Goal: Information Seeking & Learning: Learn about a topic

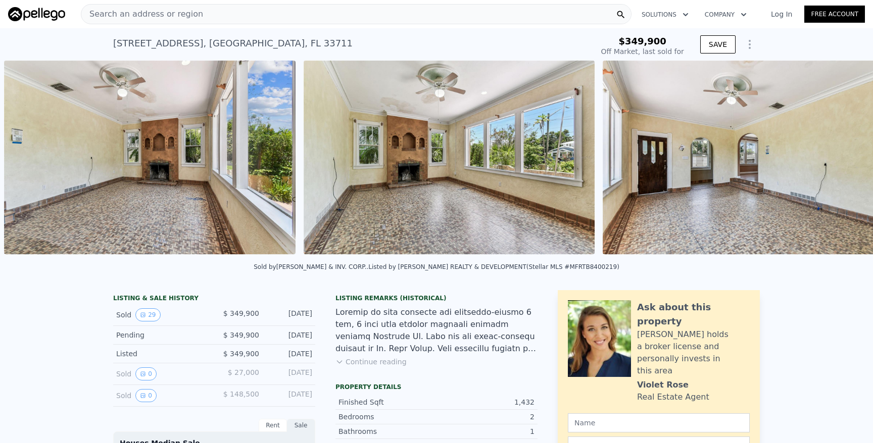
scroll to position [0, 1360]
click at [535, 183] on img at bounding box center [449, 158] width 291 height 194
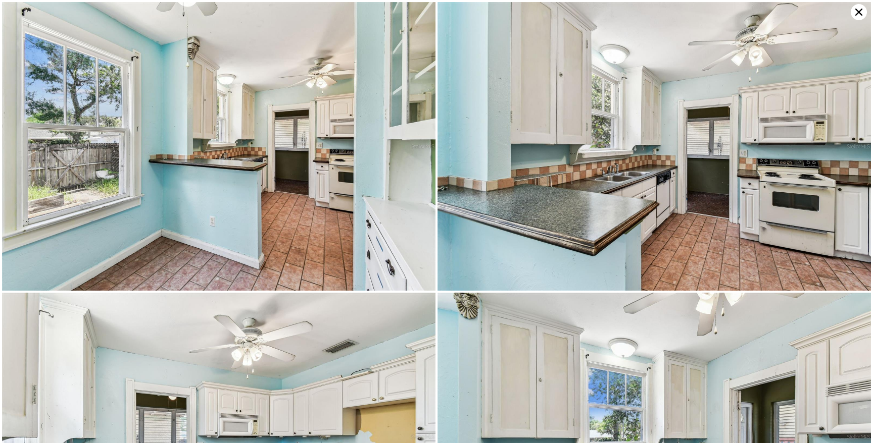
scroll to position [1454, 0]
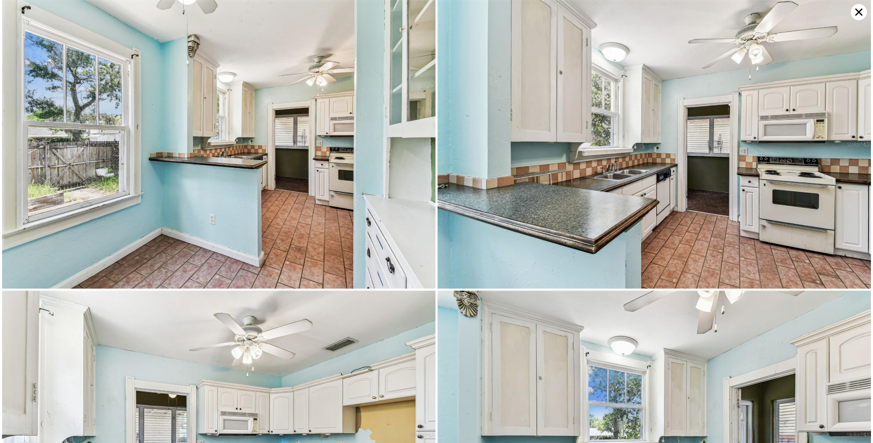
type input "$ 402,000"
type input "$ 5,651"
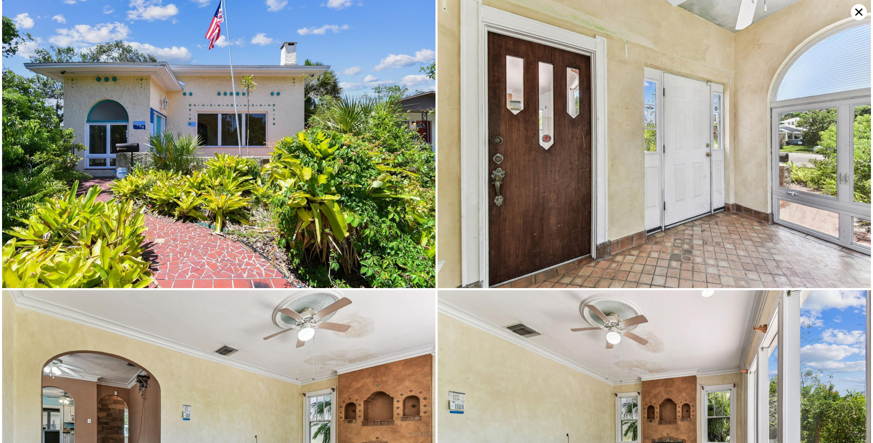
scroll to position [0, 0]
click at [863, 10] on icon at bounding box center [859, 12] width 16 height 16
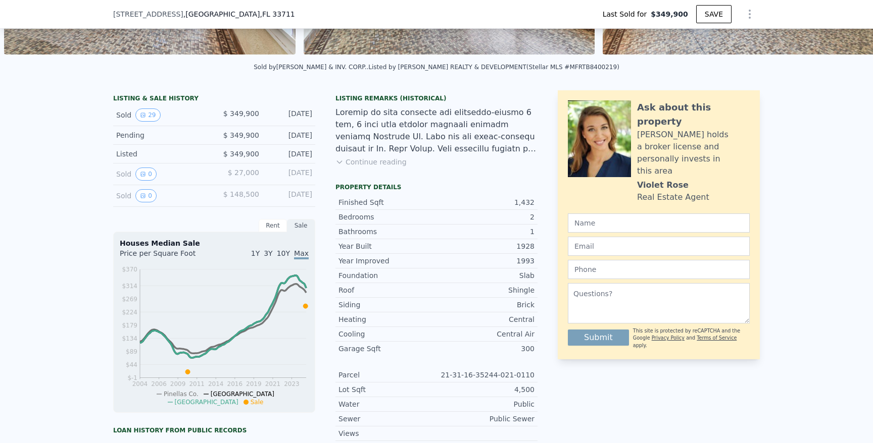
scroll to position [158, 0]
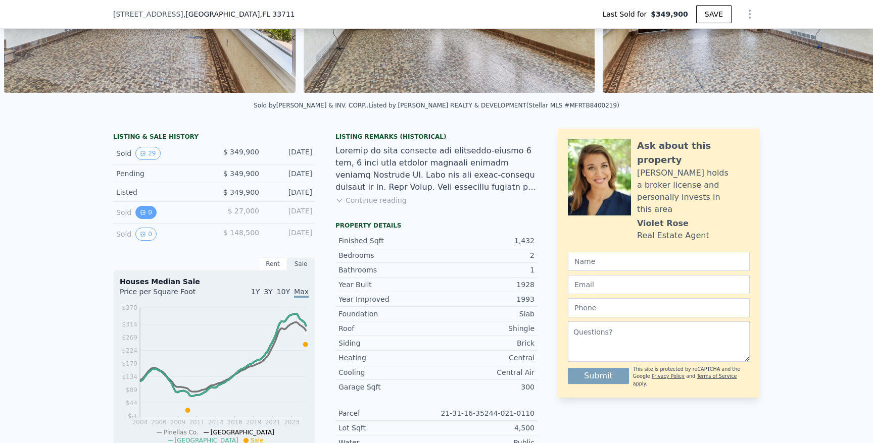
click at [151, 211] on button "0" at bounding box center [145, 212] width 21 height 13
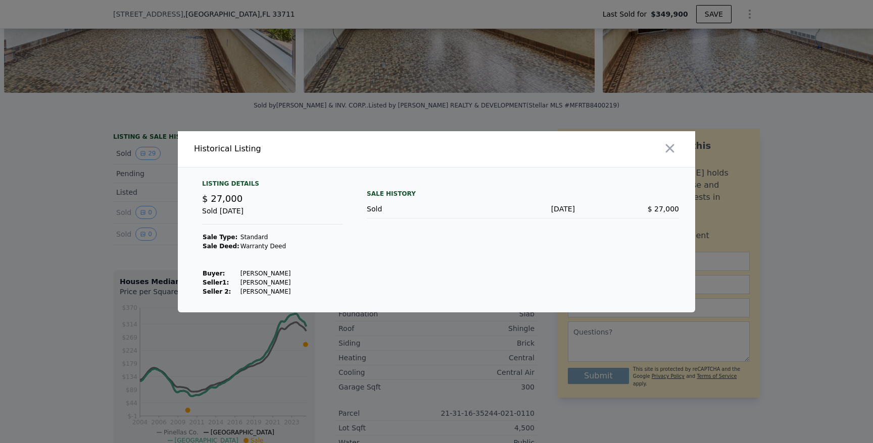
click at [151, 216] on div at bounding box center [436, 221] width 873 height 443
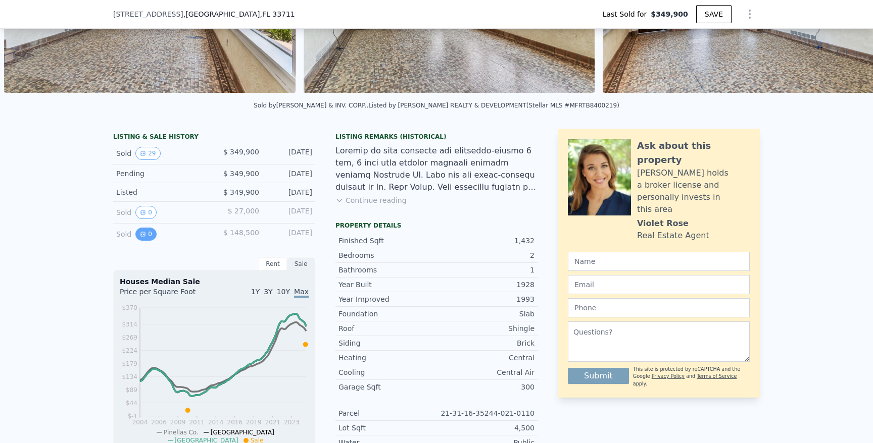
click at [143, 235] on icon "View historical data" at bounding box center [143, 234] width 6 height 6
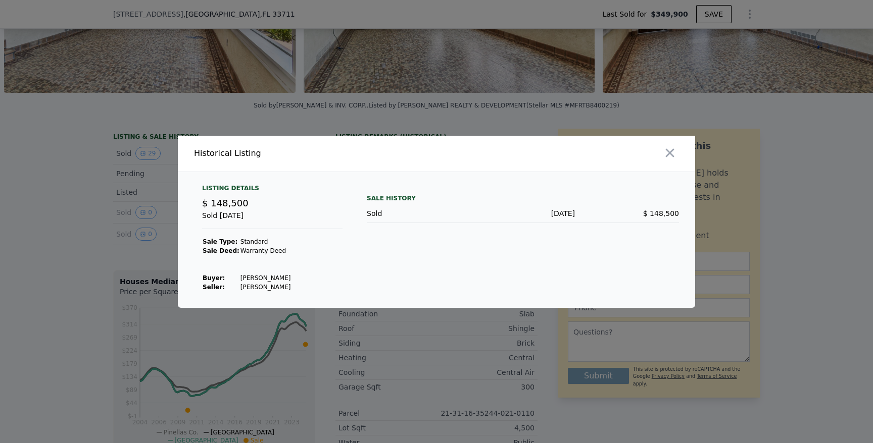
click at [106, 225] on div at bounding box center [436, 221] width 873 height 443
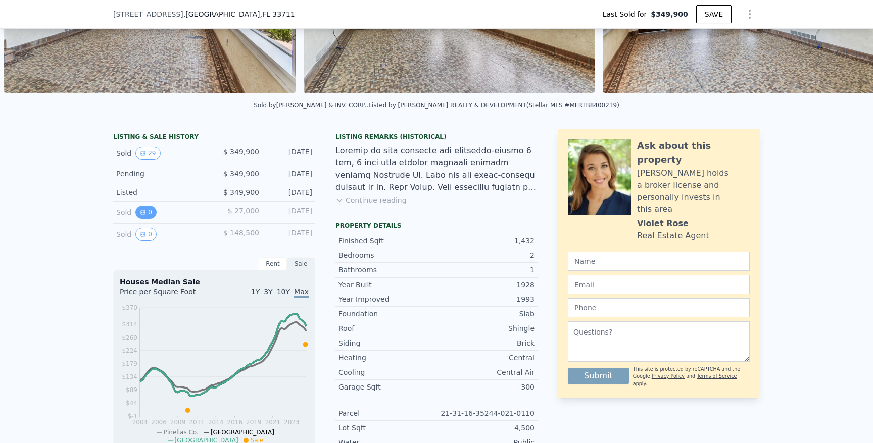
click at [146, 216] on button "0" at bounding box center [145, 212] width 21 height 13
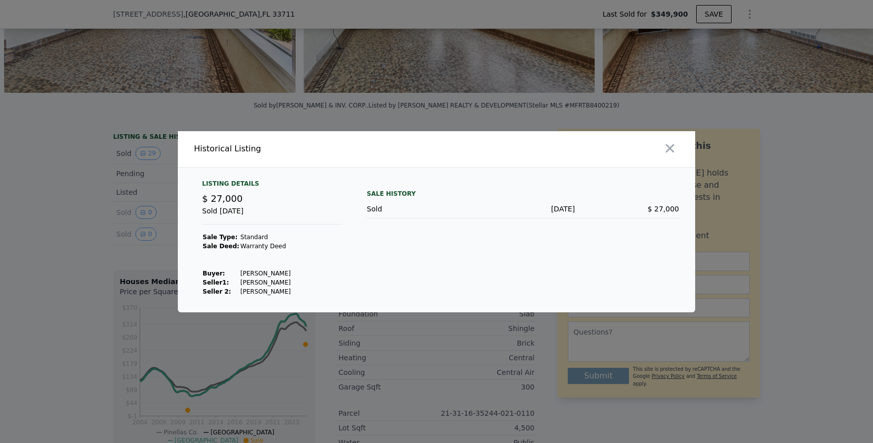
click at [100, 211] on div at bounding box center [436, 221] width 873 height 443
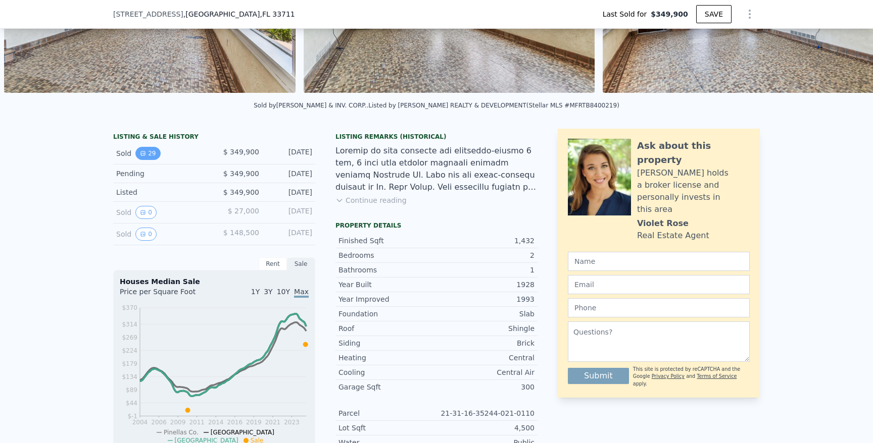
click at [155, 154] on button "29" at bounding box center [147, 153] width 25 height 13
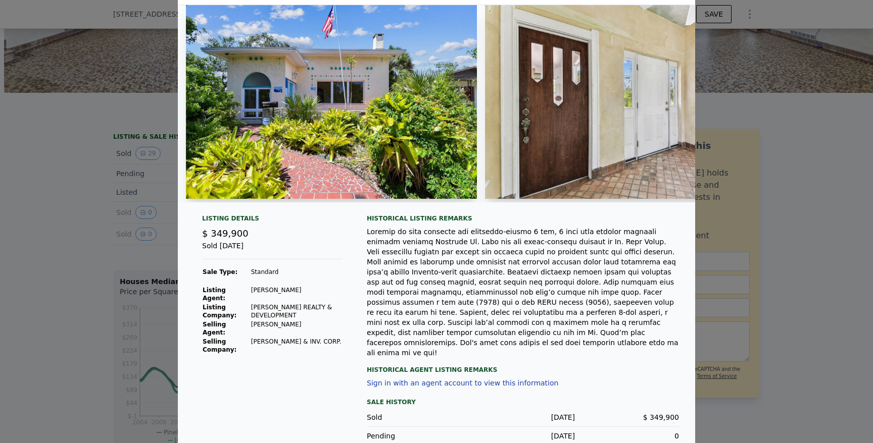
scroll to position [29, 0]
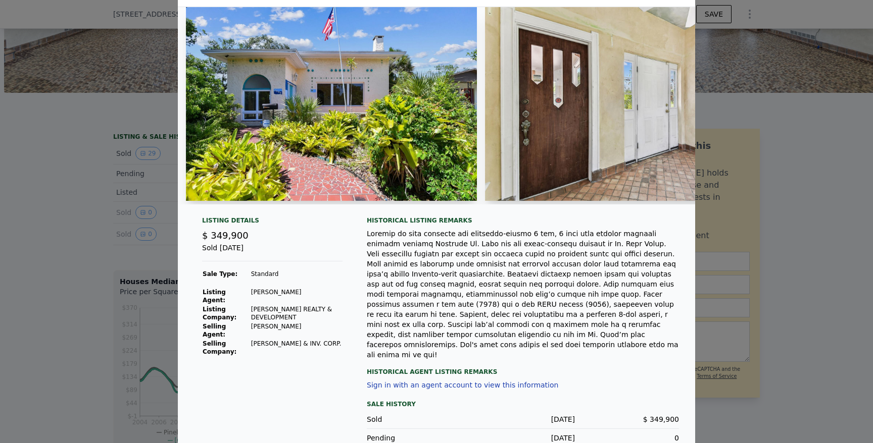
click at [70, 143] on div at bounding box center [436, 221] width 873 height 443
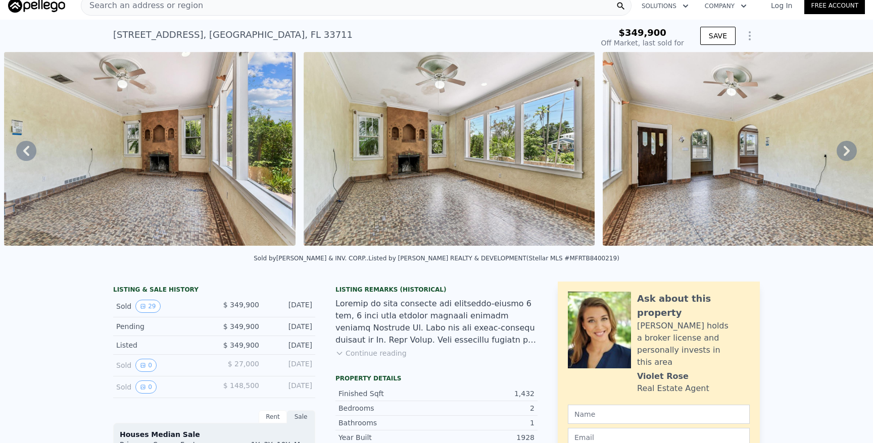
scroll to position [0, 0]
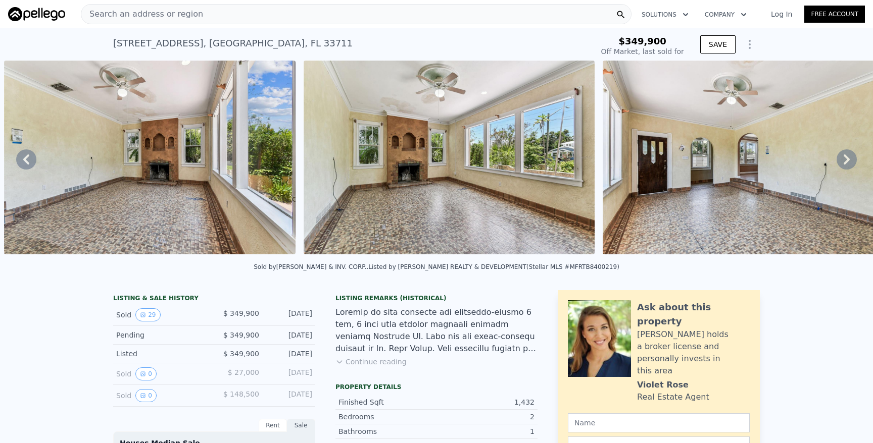
click at [477, 11] on div "Search an address or region" at bounding box center [356, 14] width 551 height 20
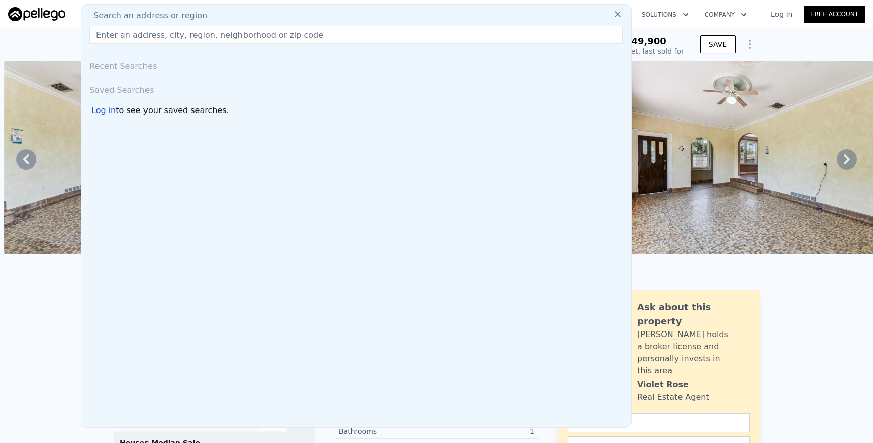
click at [416, 36] on input "text" at bounding box center [355, 35] width 533 height 18
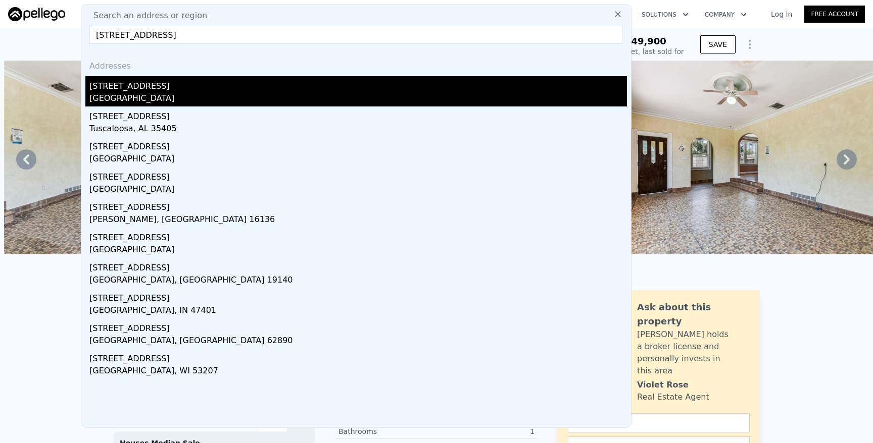
type input "[STREET_ADDRESS]"
click at [273, 86] on div "[STREET_ADDRESS]" at bounding box center [357, 84] width 537 height 16
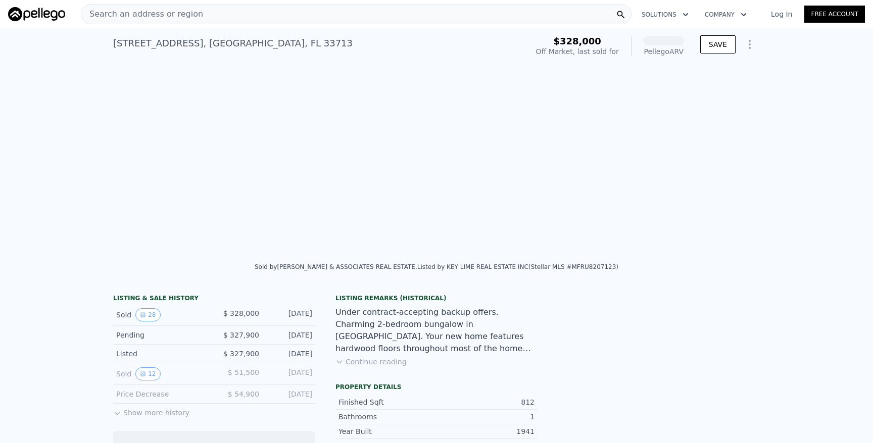
scroll to position [0, 1386]
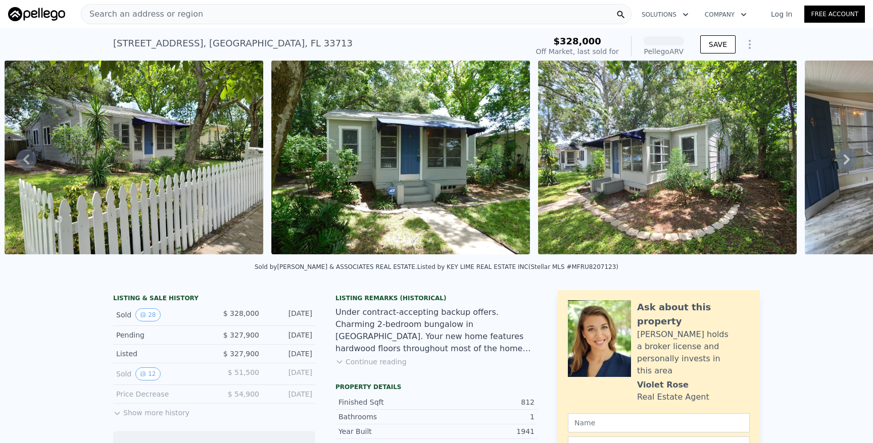
click at [147, 160] on img at bounding box center [134, 158] width 259 height 194
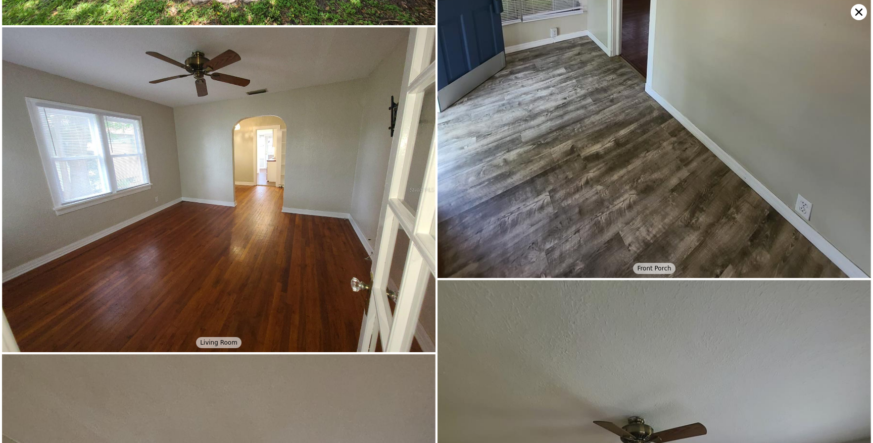
scroll to position [1308, 0]
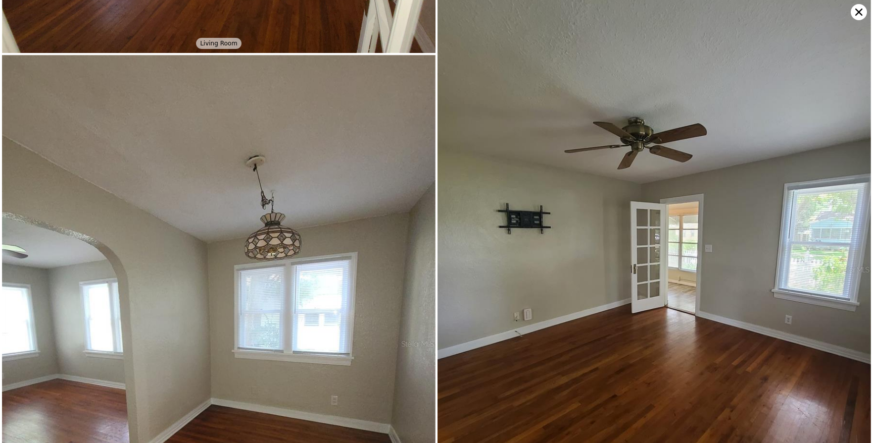
scroll to position [1561, 0]
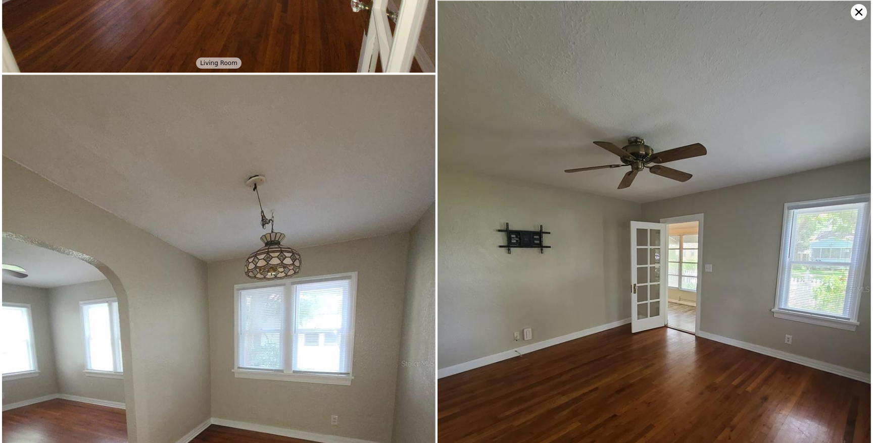
click at [856, 12] on icon at bounding box center [859, 12] width 16 height 16
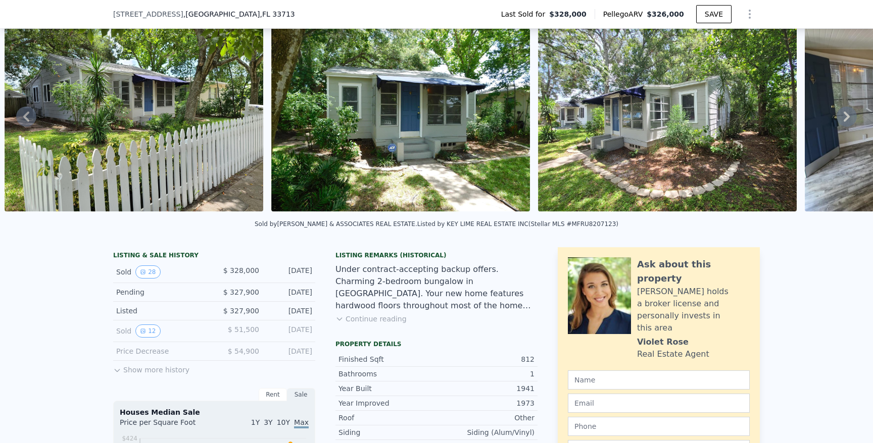
scroll to position [52, 0]
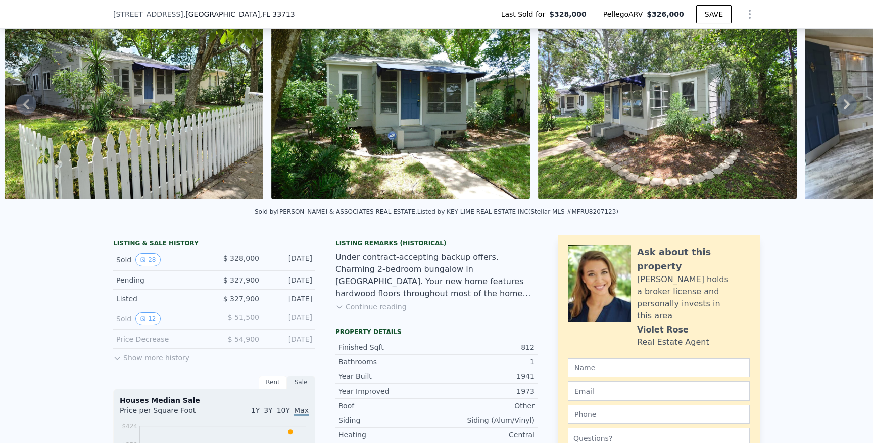
click at [386, 308] on button "Continue reading" at bounding box center [370, 307] width 71 height 10
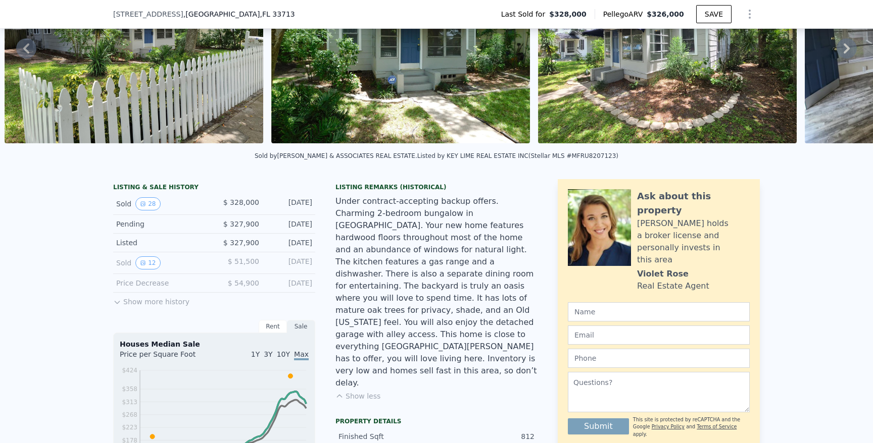
scroll to position [100, 0]
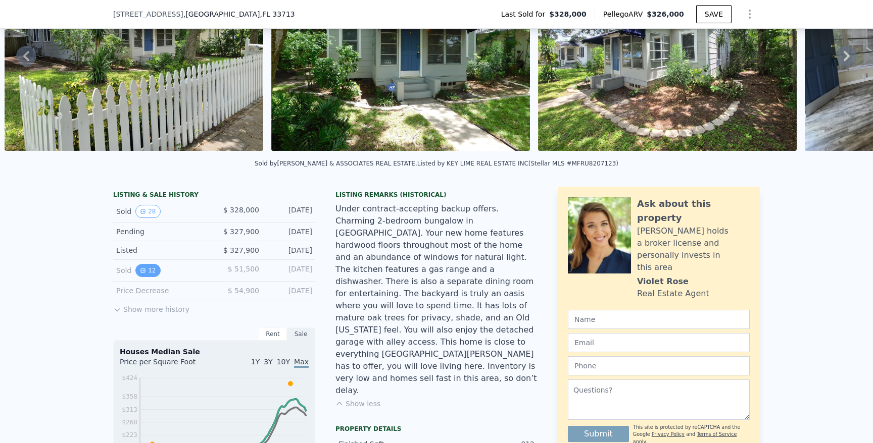
click at [150, 271] on button "12" at bounding box center [147, 270] width 25 height 13
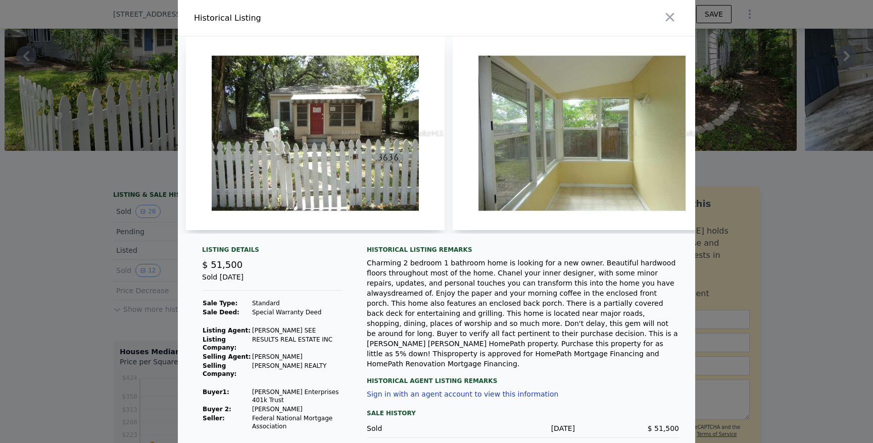
click at [397, 169] on img at bounding box center [315, 133] width 259 height 194
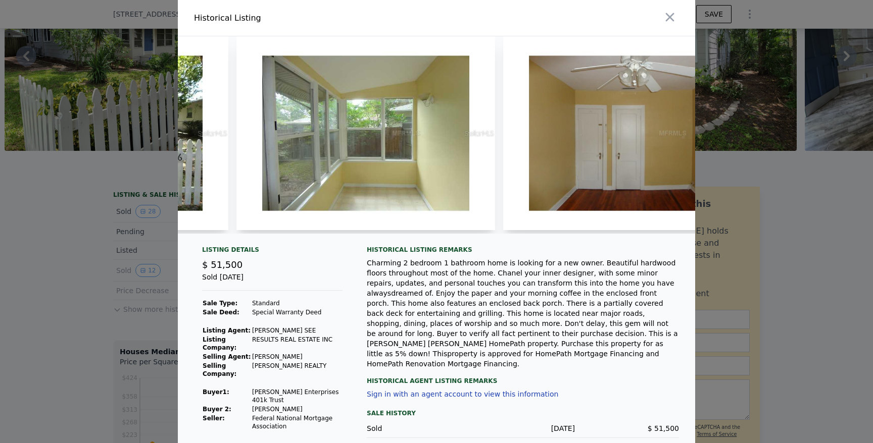
scroll to position [0, 244]
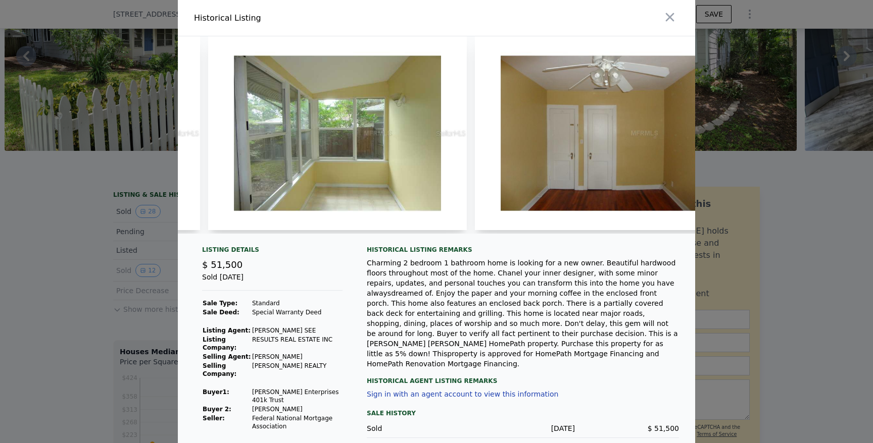
click at [394, 126] on img at bounding box center [337, 133] width 259 height 194
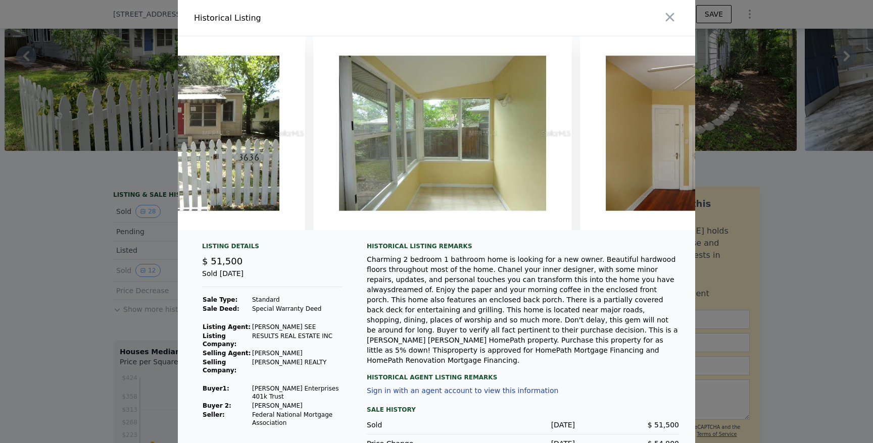
scroll to position [0, 0]
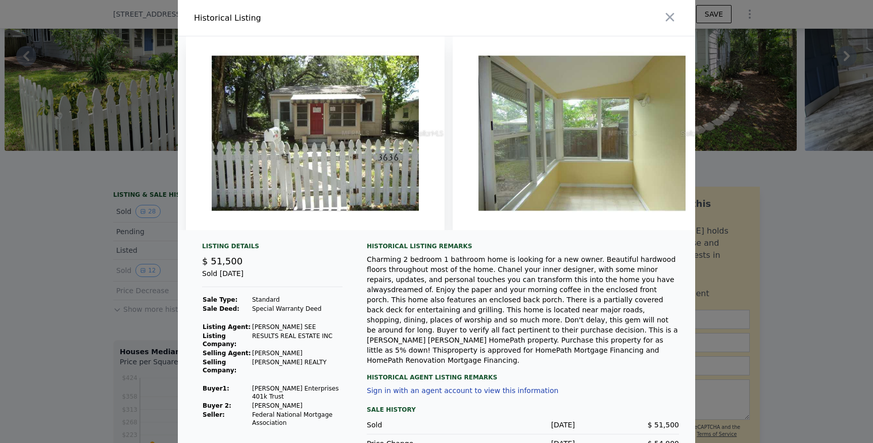
type input "4"
type input "3"
type input "1086"
type input "1421"
type input "5001"
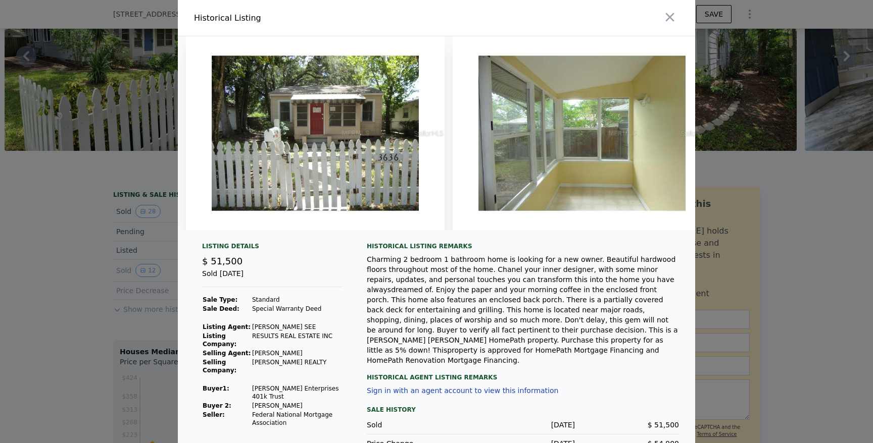
type input "7113"
type input "$ 402,000"
type input "$ 5,651"
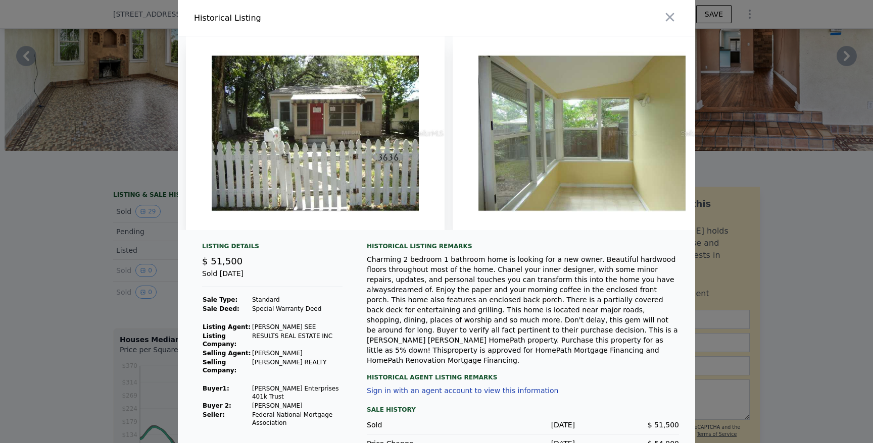
type input "2"
type input "656"
type input "1064"
type input "5715"
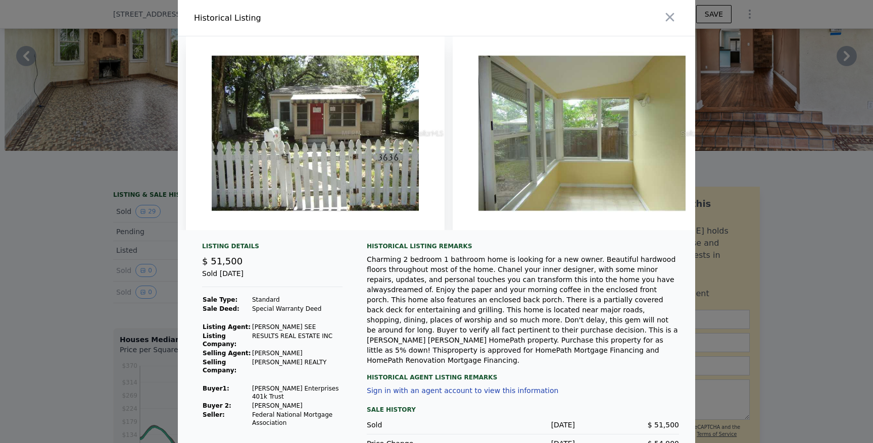
type input "9574"
type input "$ 326,000"
type input "-$ 43,370"
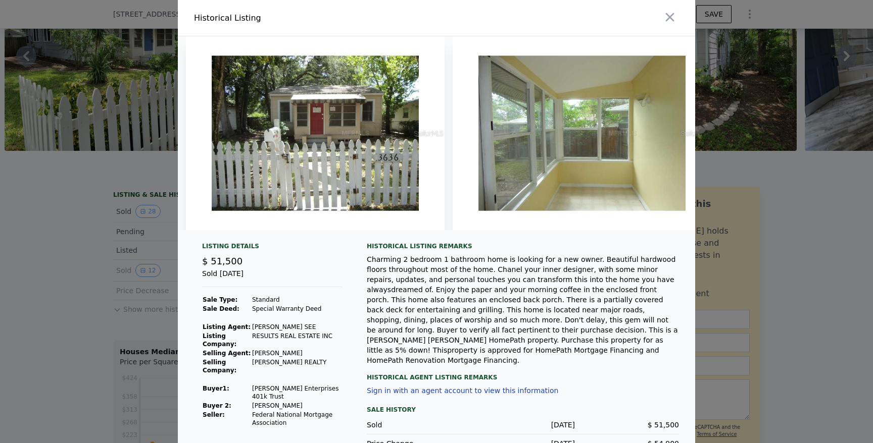
scroll to position [34, 0]
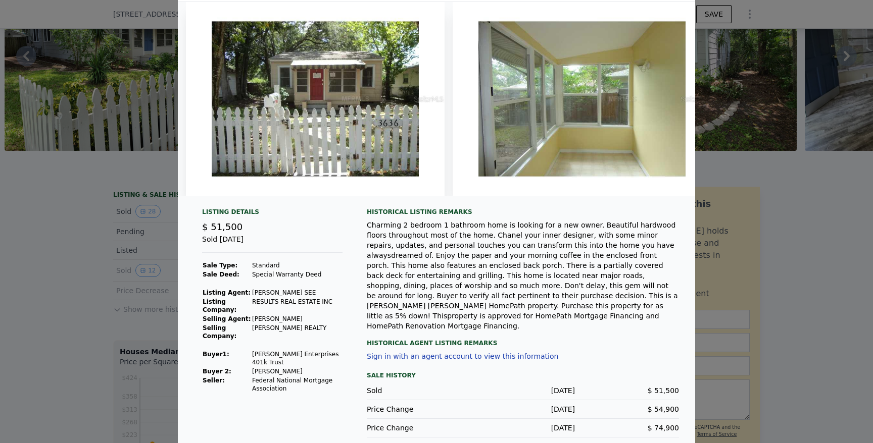
click at [96, 185] on div at bounding box center [436, 221] width 873 height 443
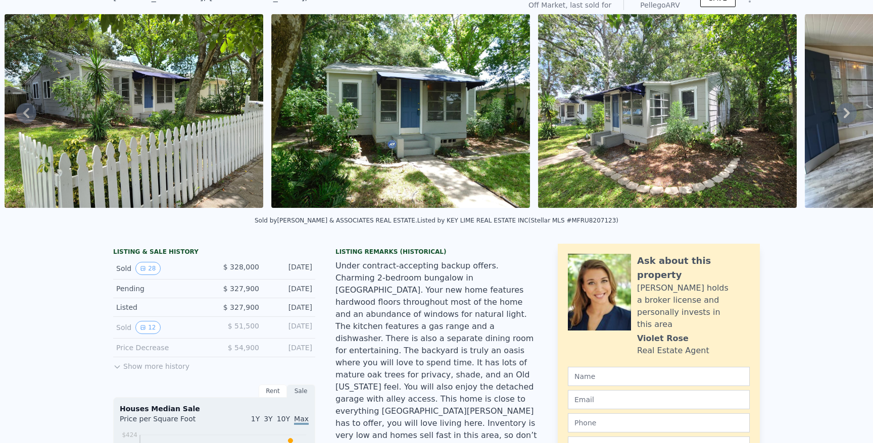
scroll to position [0, 0]
